Goal: Transaction & Acquisition: Purchase product/service

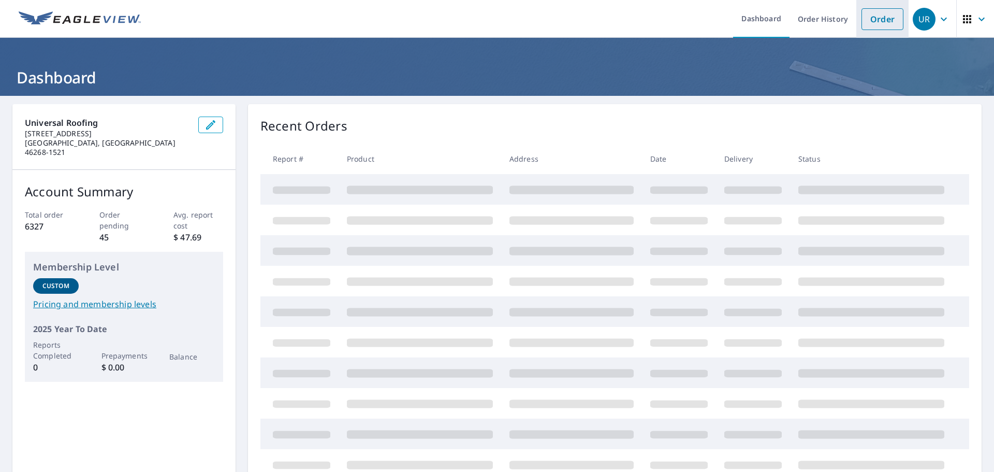
click at [877, 24] on link "Order" at bounding box center [883, 19] width 42 height 22
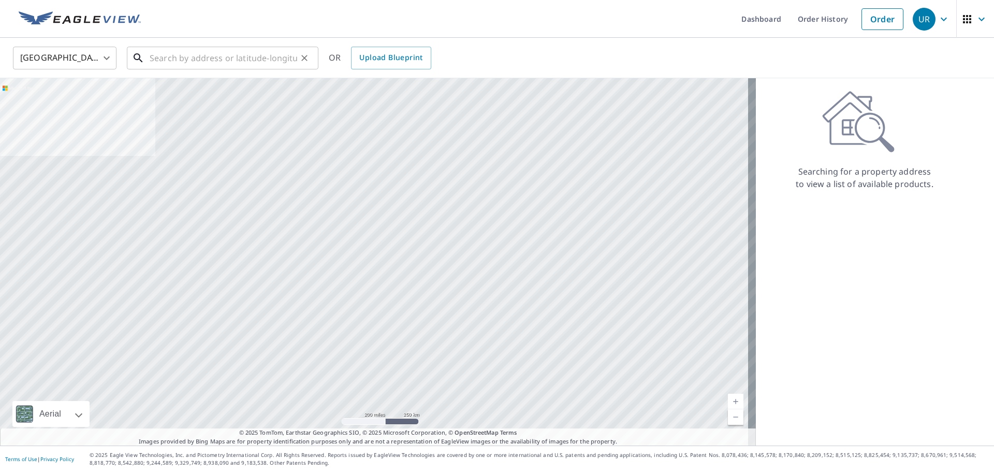
click at [177, 56] on input "text" at bounding box center [224, 58] width 148 height 29
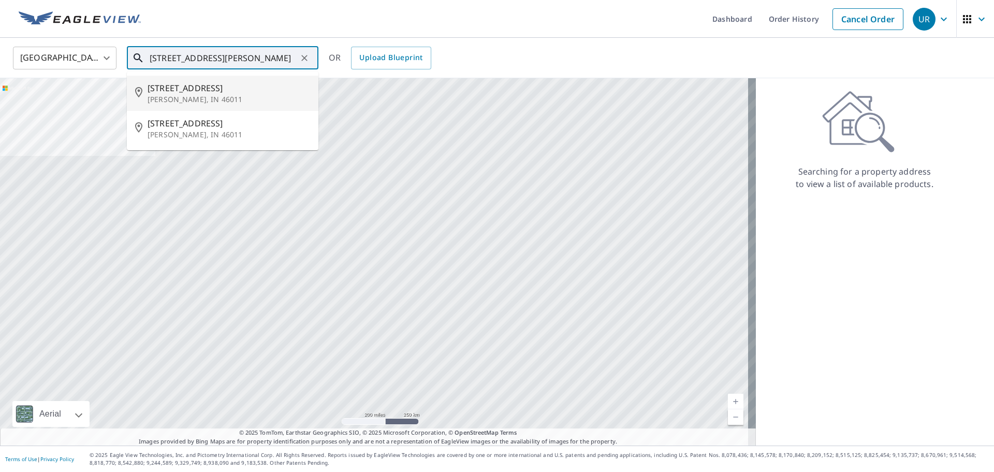
click at [182, 93] on span "[STREET_ADDRESS]" at bounding box center [229, 88] width 163 height 12
type input "[STREET_ADDRESS]"
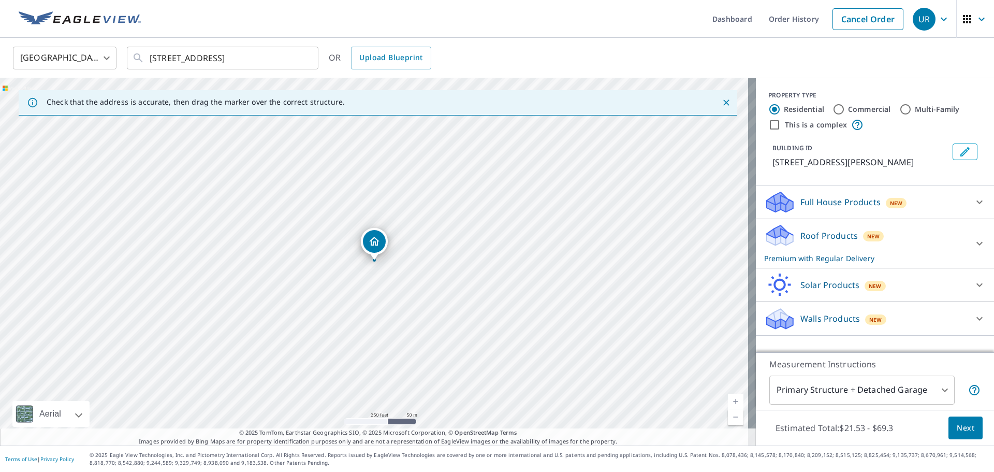
click at [728, 419] on link "Current Level 17, Zoom Out" at bounding box center [736, 417] width 16 height 16
click at [728, 419] on link "Current Level 16, Zoom Out" at bounding box center [736, 417] width 16 height 16
click at [728, 419] on link "Current Level 15, Zoom Out" at bounding box center [736, 417] width 16 height 16
click at [728, 419] on link "Current Level 14, Zoom Out" at bounding box center [736, 417] width 16 height 16
click at [728, 400] on link "Current Level 13, Zoom In" at bounding box center [736, 402] width 16 height 16
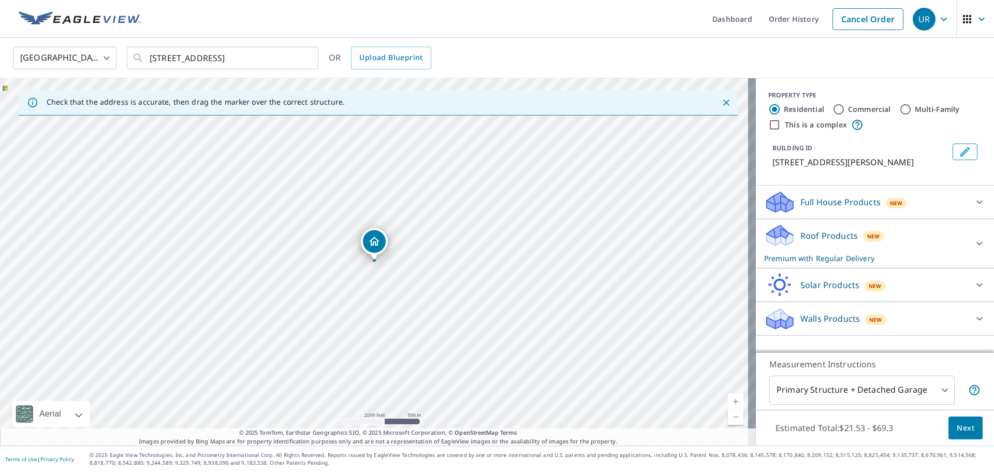
click at [728, 400] on link "Current Level 14, Zoom In" at bounding box center [736, 402] width 16 height 16
click at [728, 400] on link "Current Level 15, Zoom In" at bounding box center [736, 402] width 16 height 16
click at [728, 400] on link "Current Level 16, Zoom In" at bounding box center [736, 402] width 16 height 16
click at [728, 400] on link "Current Level 17, Zoom In" at bounding box center [736, 402] width 16 height 16
click at [728, 400] on link "Current Level 18, Zoom In" at bounding box center [736, 402] width 16 height 16
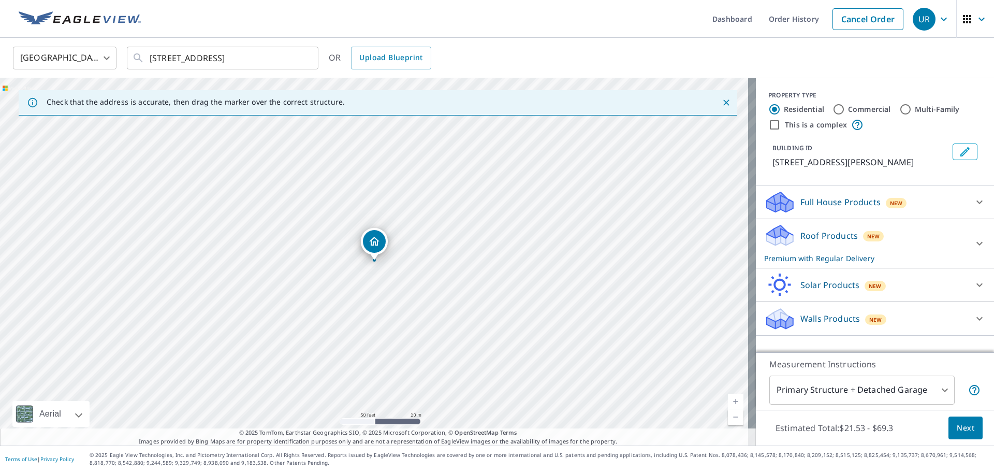
click at [963, 428] on span "Next" at bounding box center [966, 428] width 18 height 13
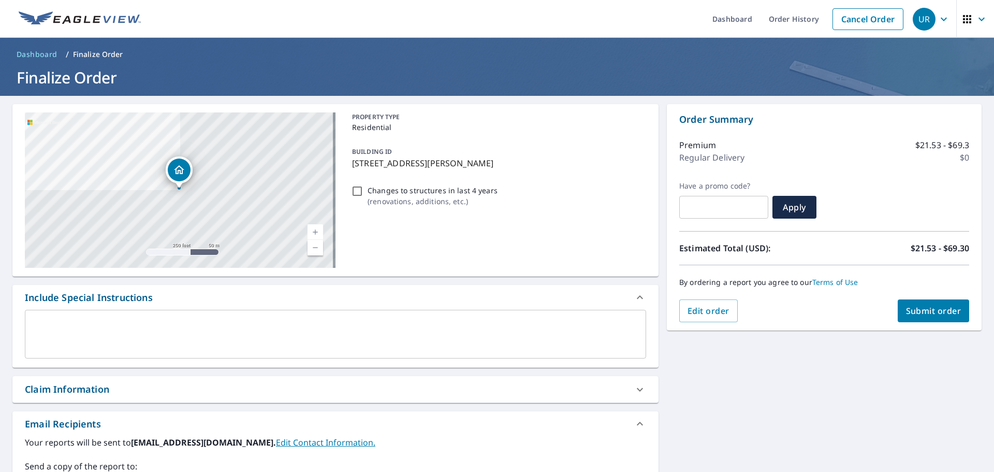
click at [932, 309] on span "Submit order" at bounding box center [933, 310] width 55 height 11
checkbox input "true"
